Goal: Task Accomplishment & Management: Manage account settings

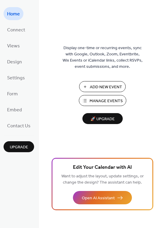
click at [111, 88] on span "Add New Event" at bounding box center [106, 87] width 32 height 6
click at [107, 101] on span "Manage Events" at bounding box center [105, 101] width 33 height 6
